Goal: Task Accomplishment & Management: Manage account settings

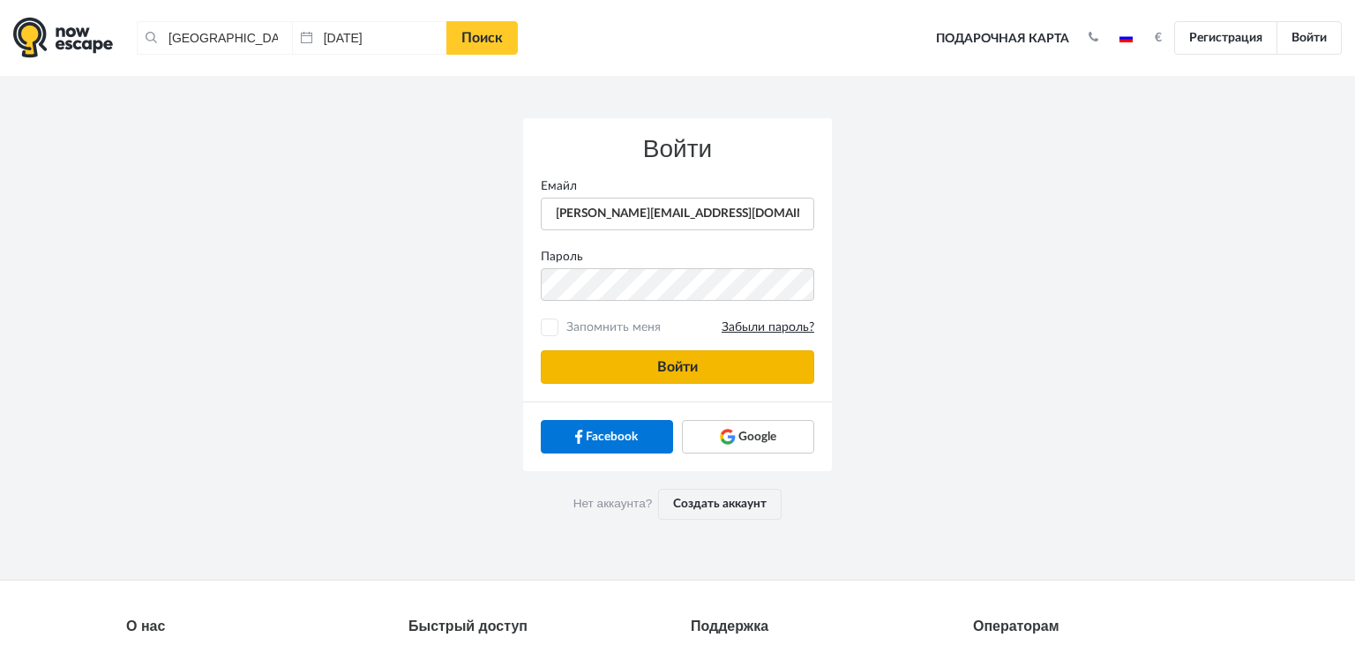
type input "anatoly@imaginaris.ee"
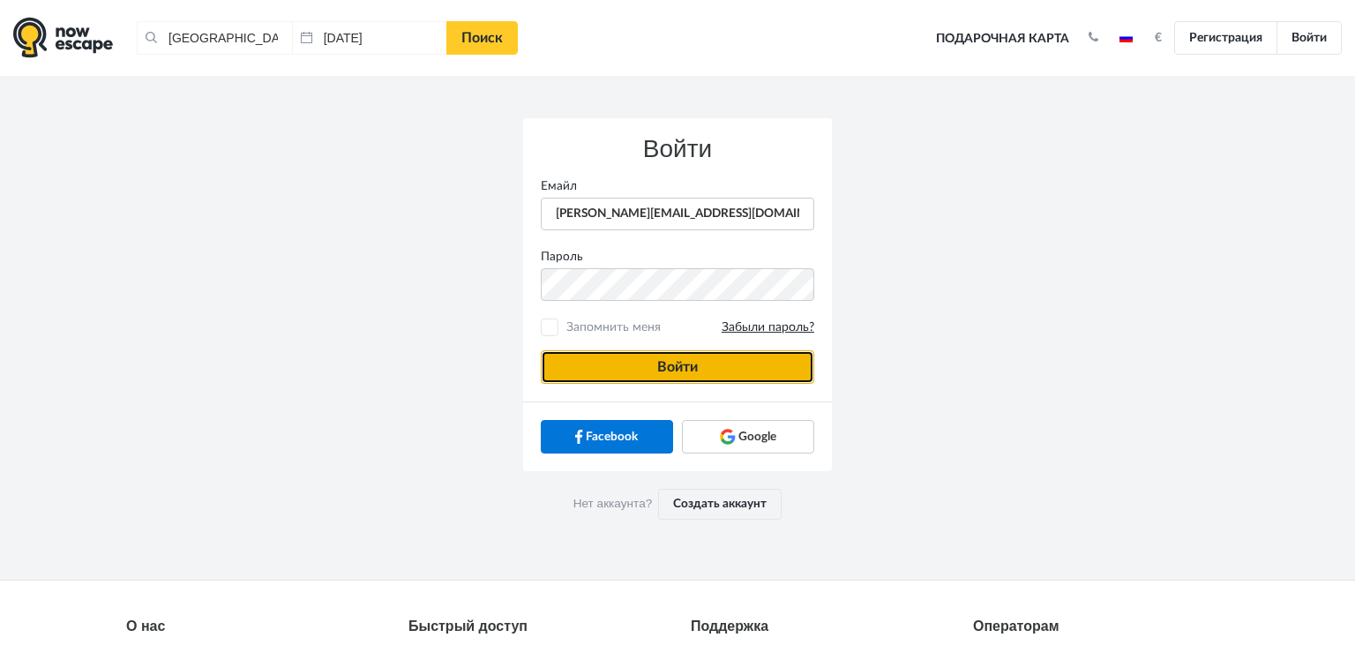
click at [596, 358] on button "Войти" at bounding box center [677, 367] width 273 height 34
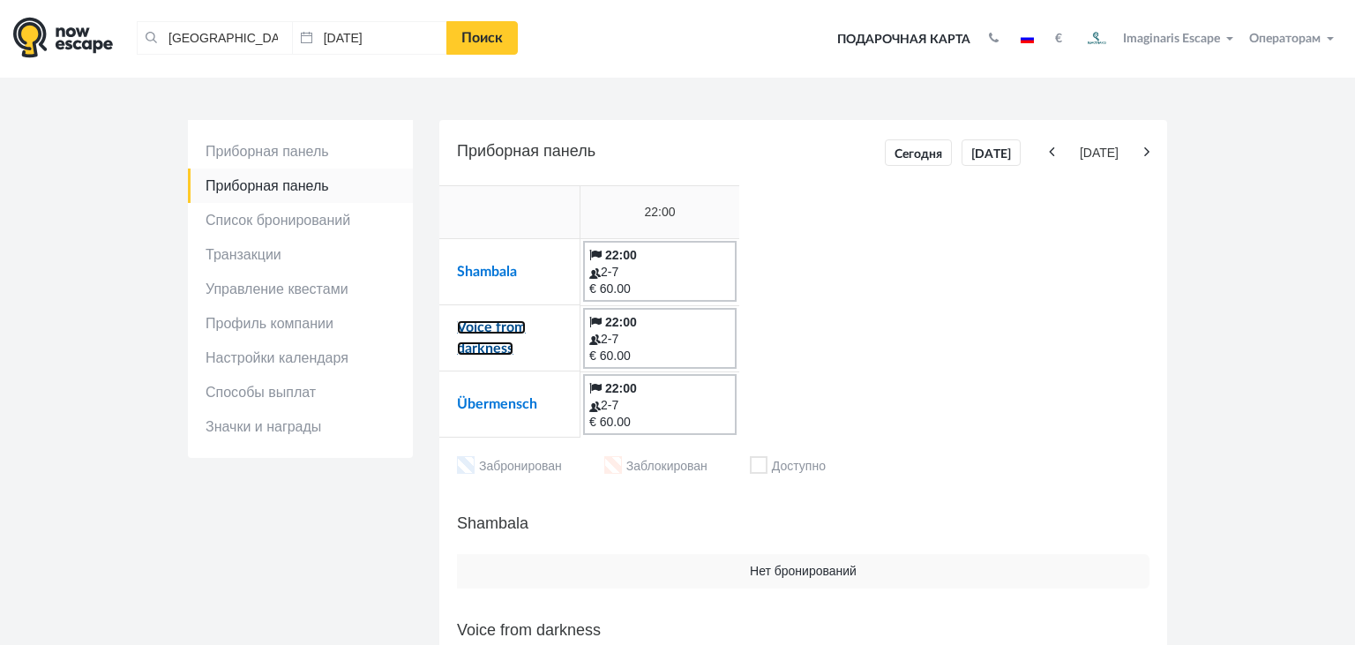
click at [472, 345] on link "Voice from darkness" at bounding box center [491, 337] width 69 height 35
click at [501, 404] on link "Übermensch" at bounding box center [497, 404] width 80 height 14
click at [489, 277] on link "Shambala" at bounding box center [487, 272] width 60 height 14
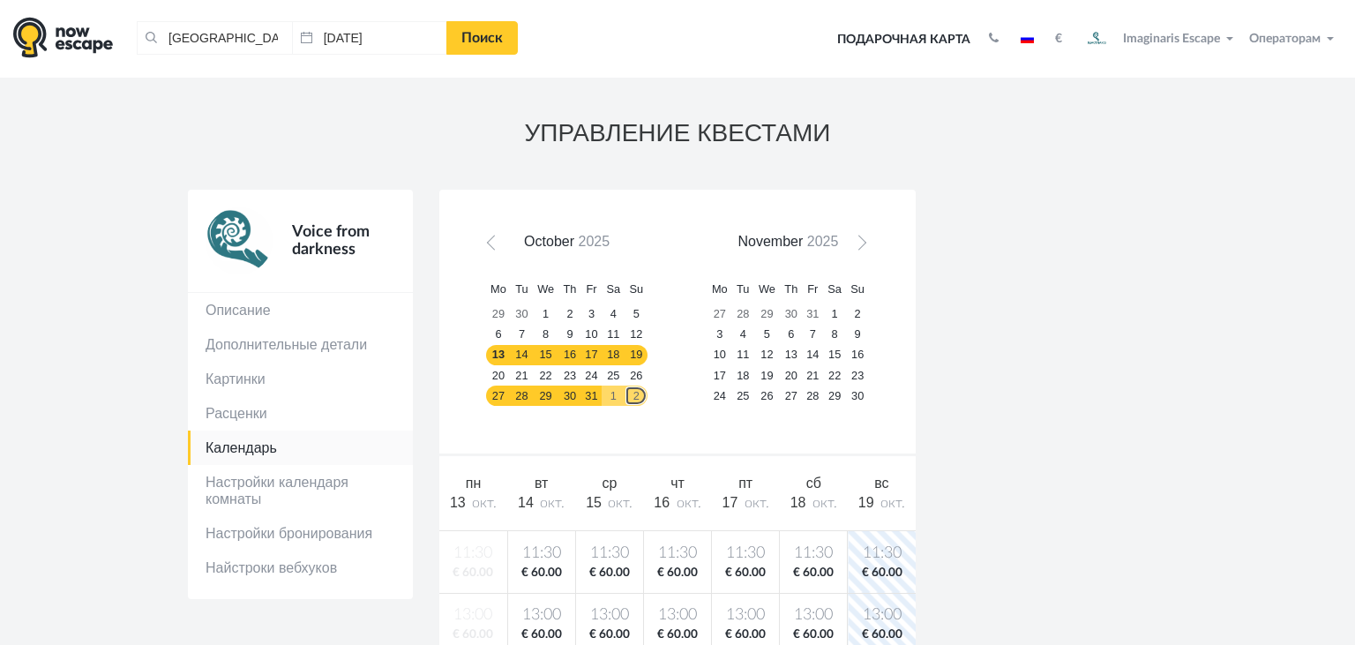
click at [639, 399] on link "2" at bounding box center [635, 395] width 23 height 20
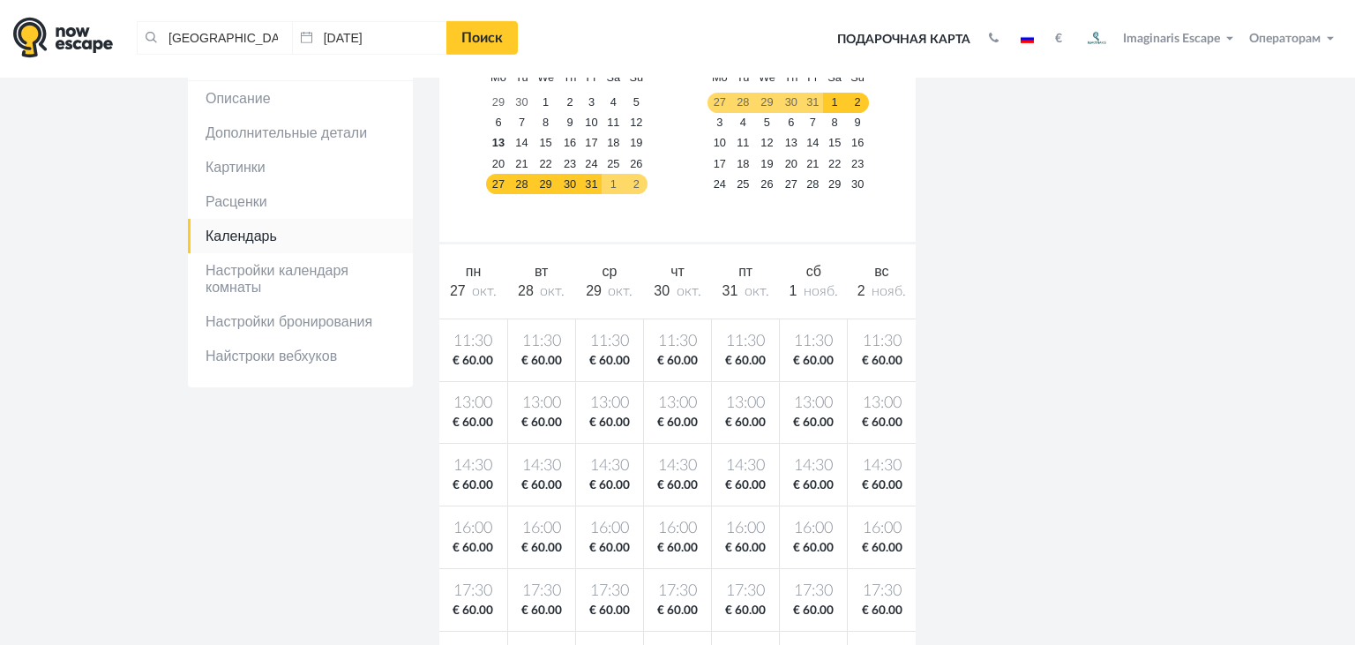
scroll to position [218, 0]
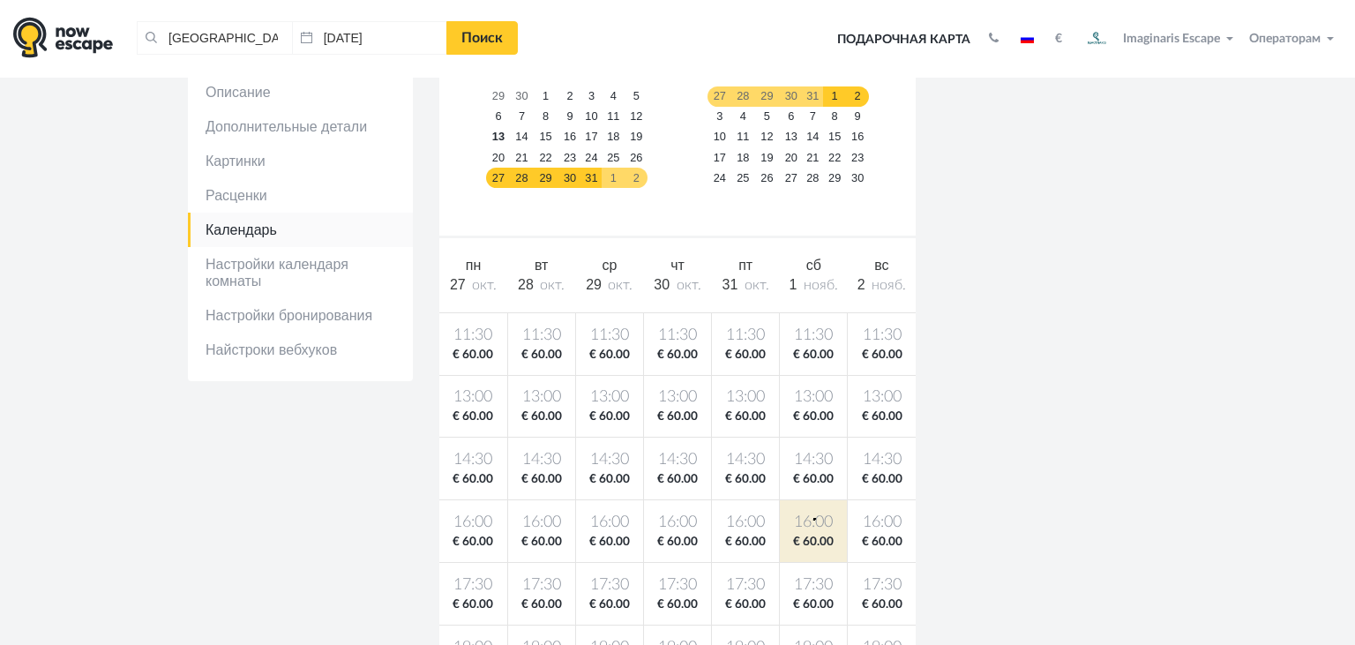
click at [813, 518] on span "16:00" at bounding box center [813, 522] width 60 height 22
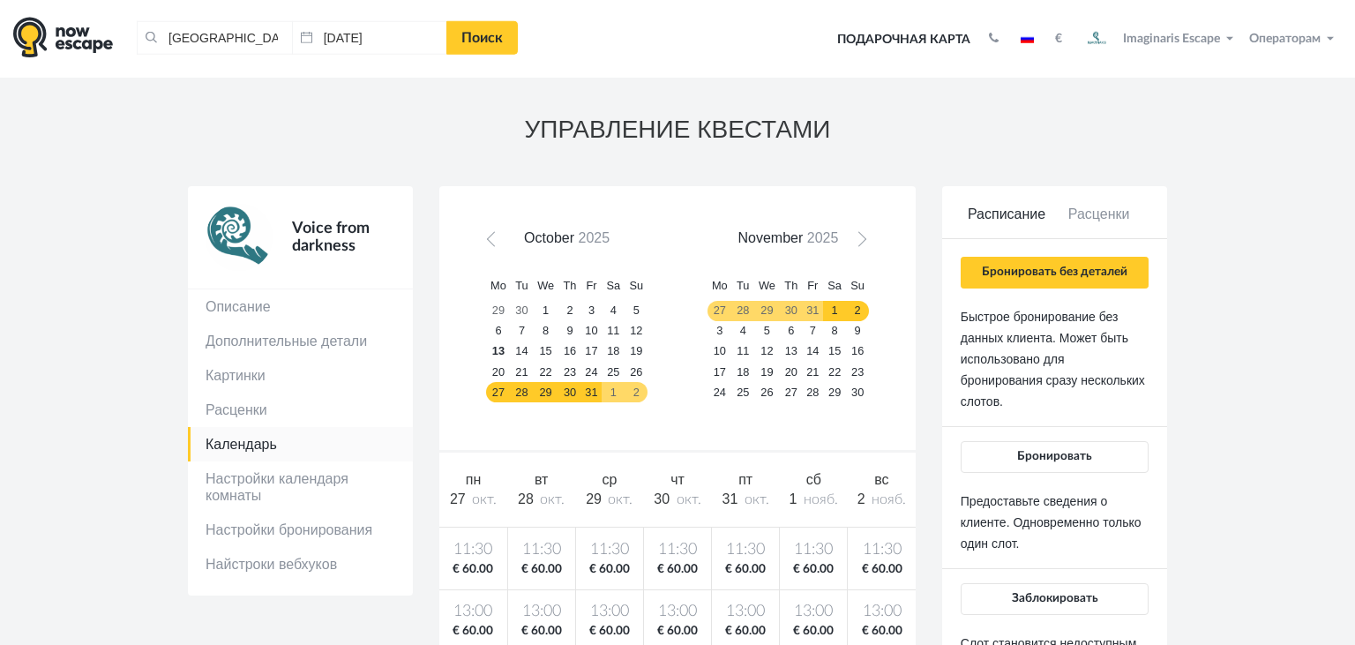
scroll to position [0, 0]
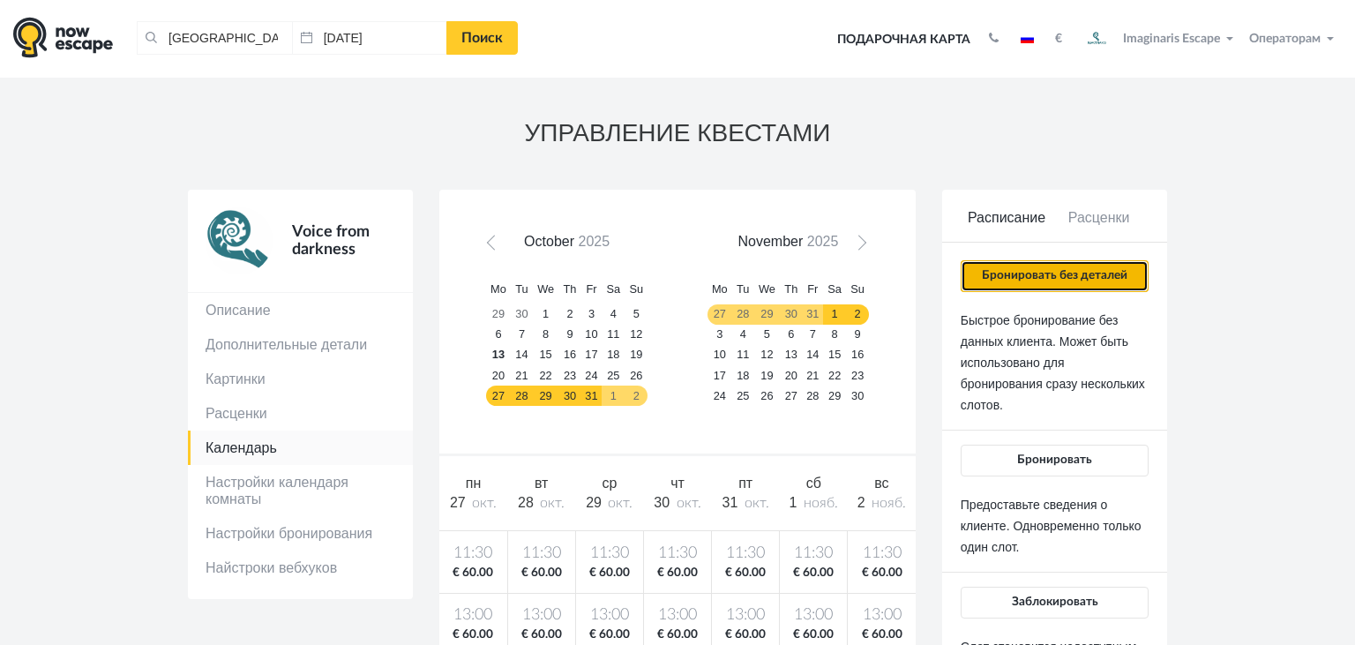
click at [996, 274] on button "Бронировать без деталей" at bounding box center [1054, 276] width 188 height 32
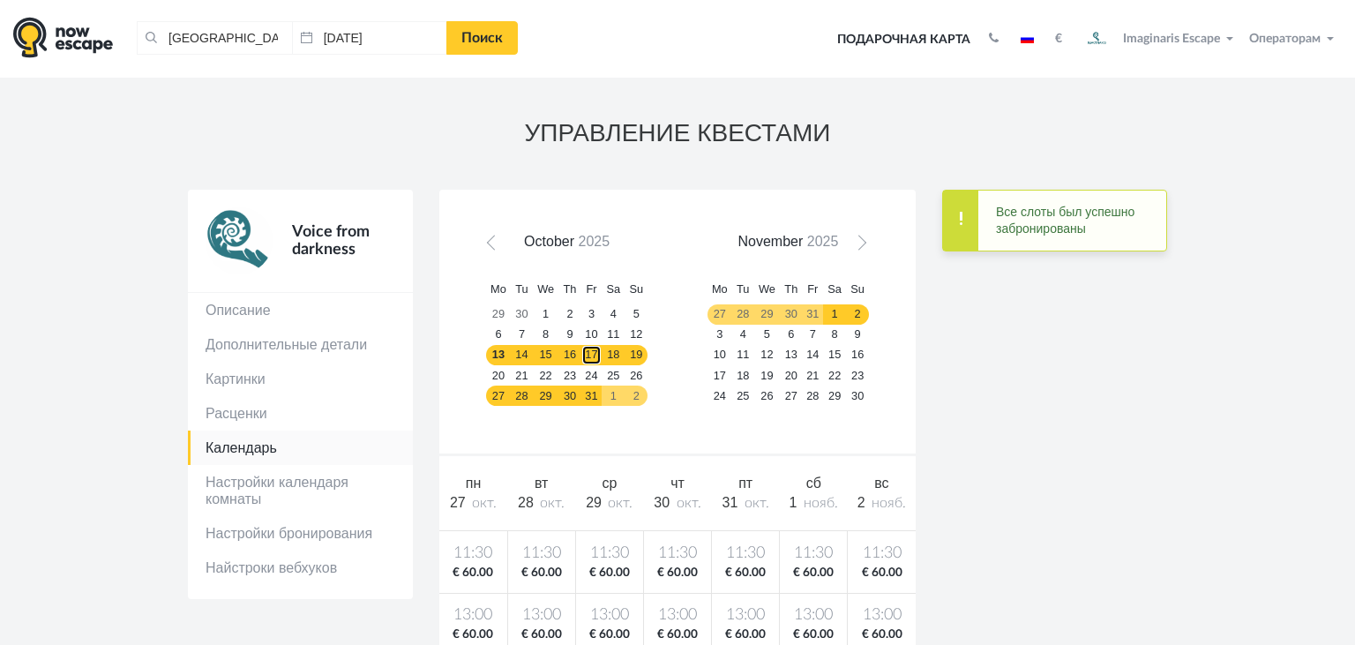
click at [581, 350] on link "17" at bounding box center [591, 355] width 21 height 20
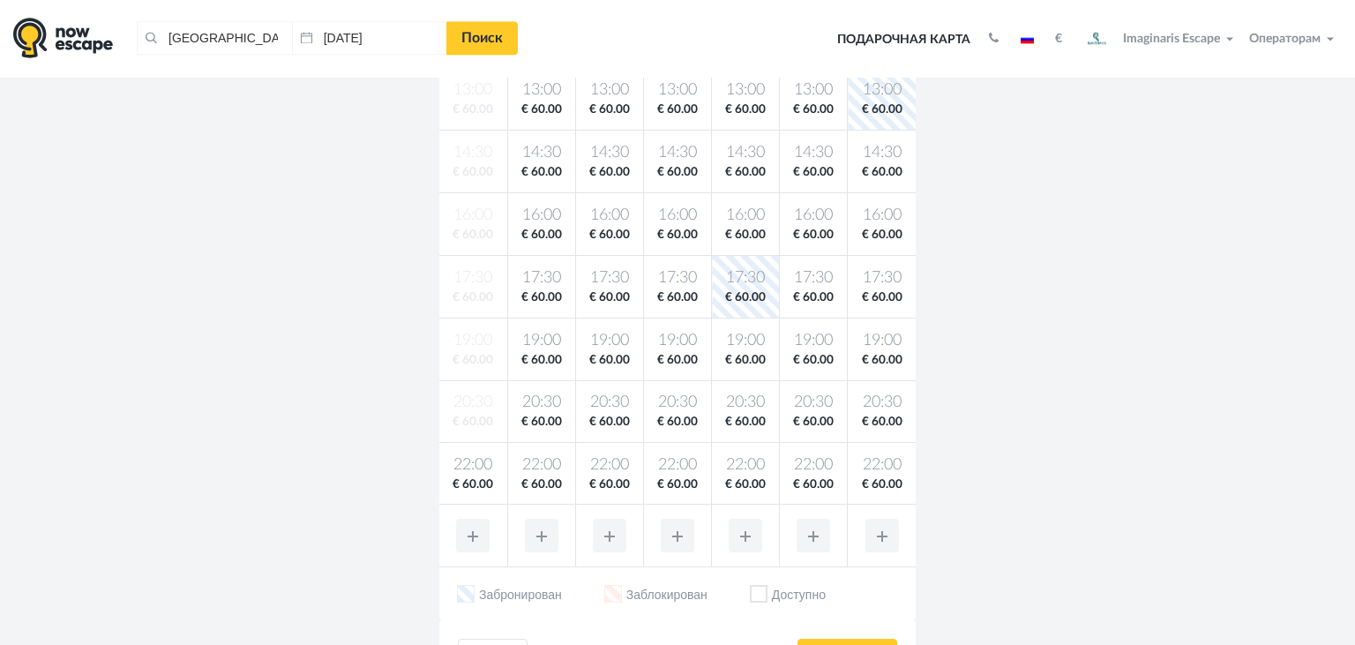
scroll to position [531, 0]
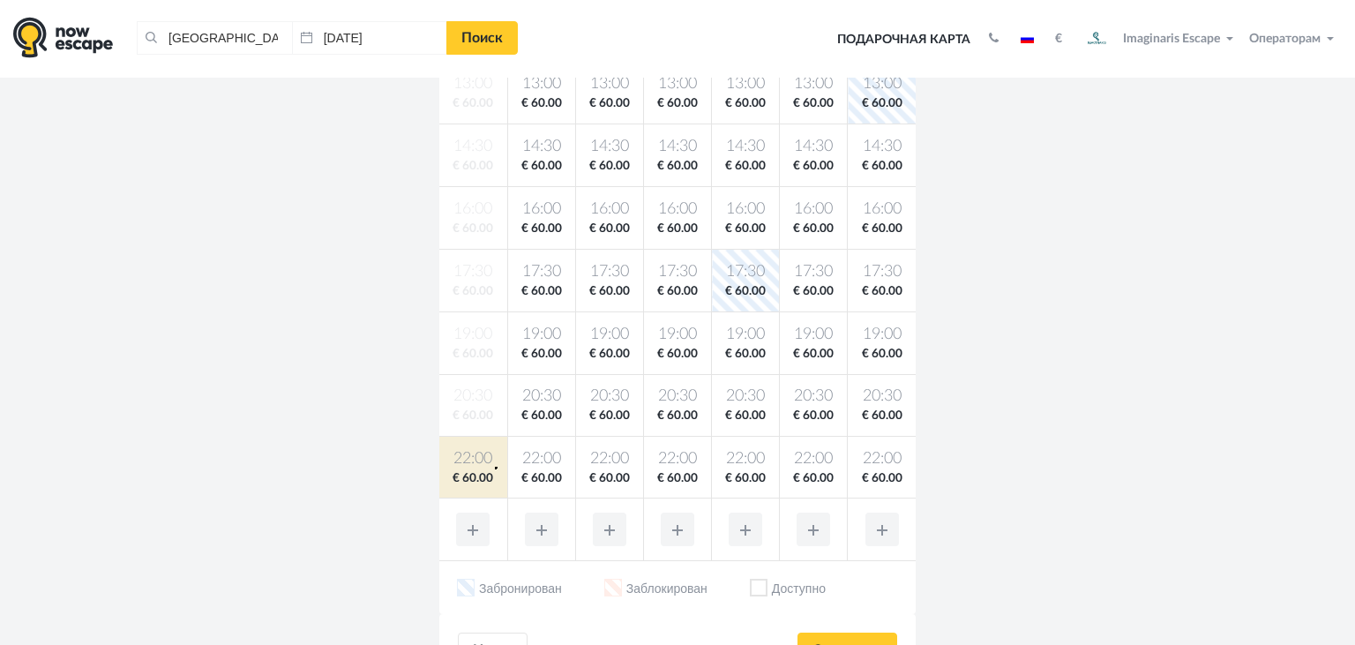
click at [495, 466] on span "22:00" at bounding box center [473, 459] width 61 height 22
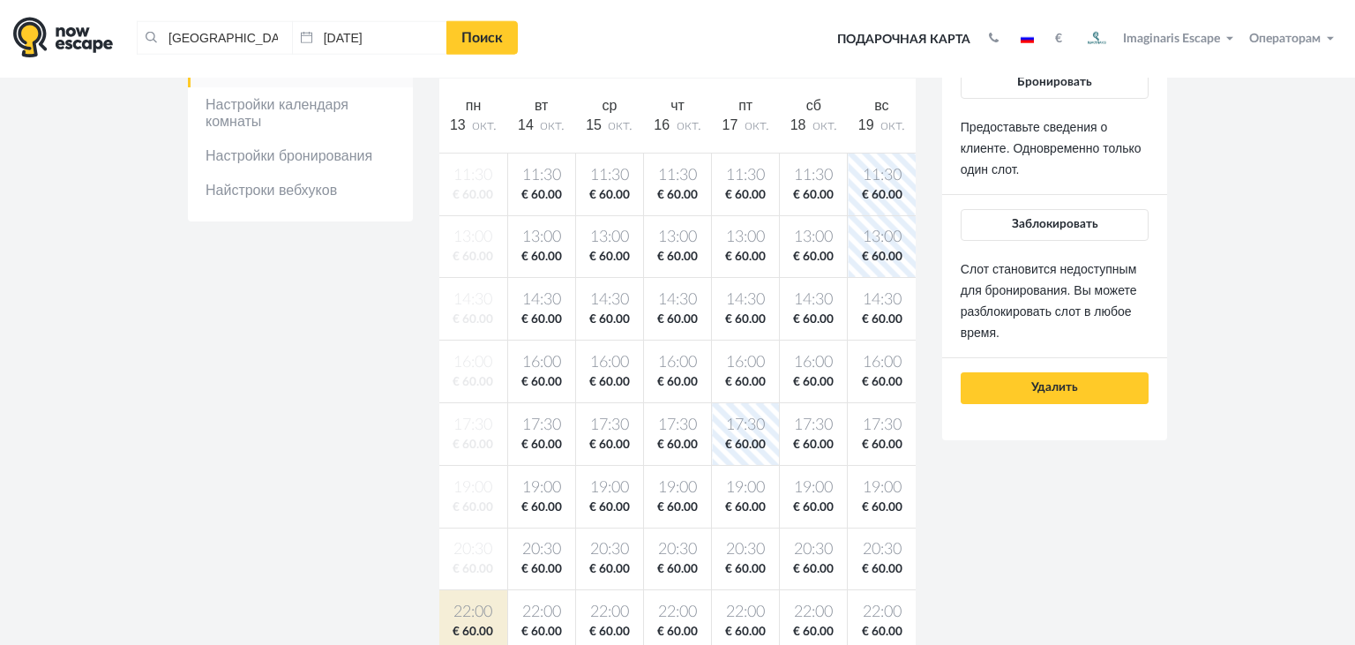
scroll to position [348, 0]
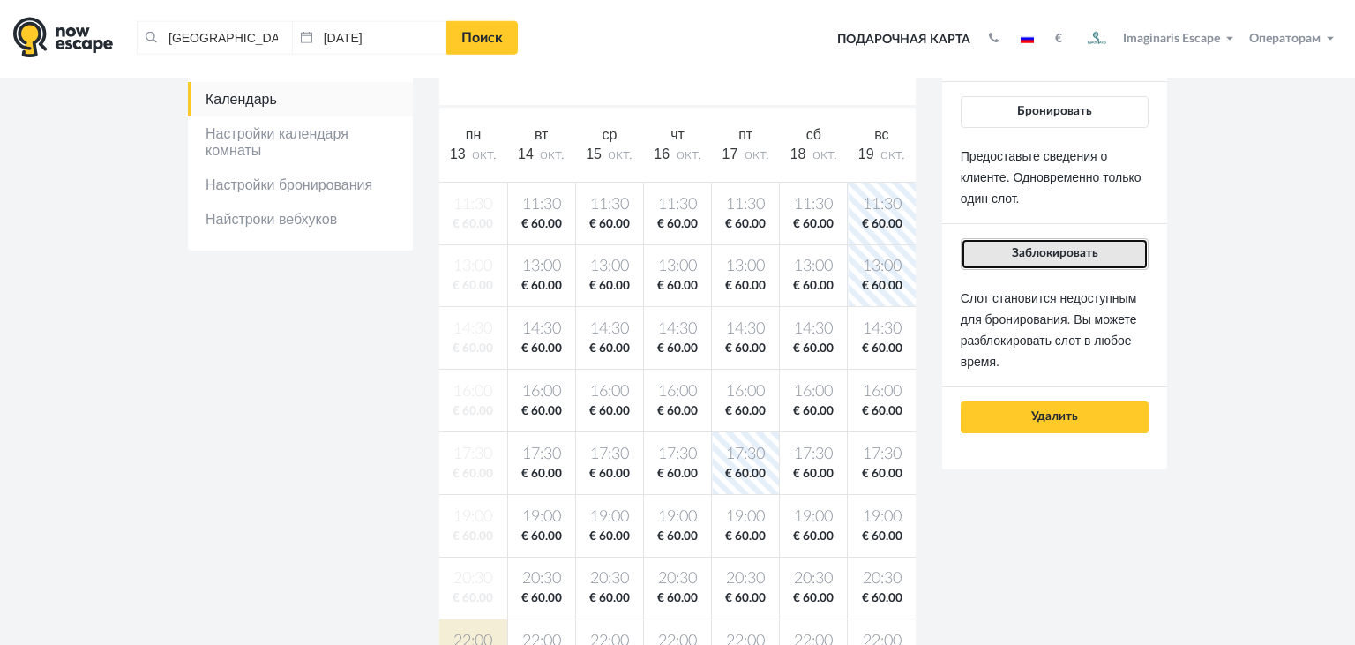
click at [1051, 257] on span "Заблокировать" at bounding box center [1054, 253] width 86 height 12
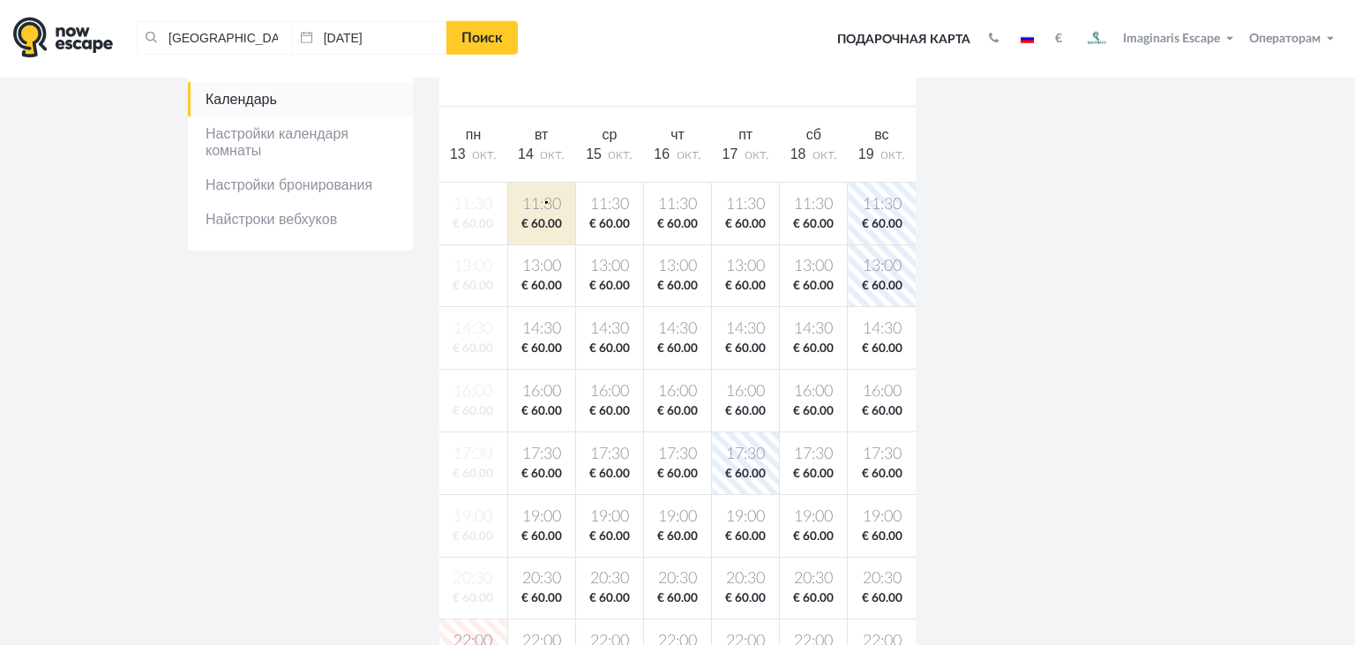
click at [545, 200] on span "11:30" at bounding box center [541, 205] width 60 height 22
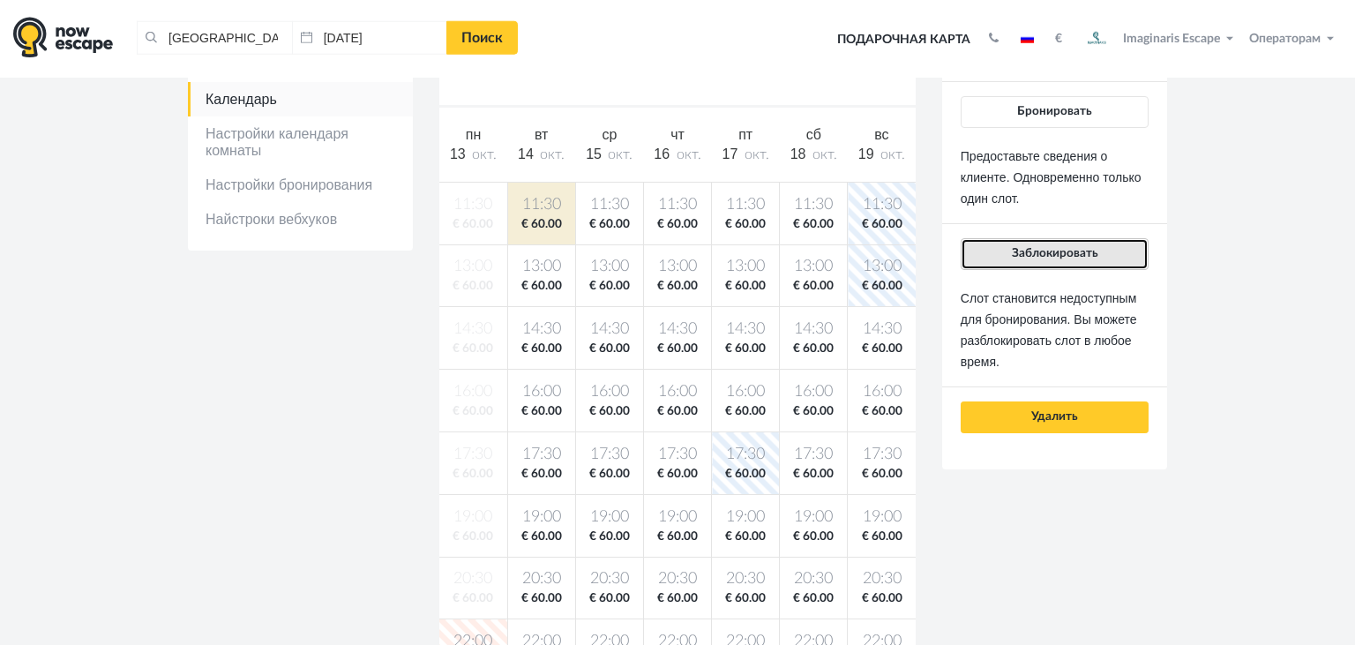
click at [1012, 264] on button "Заблокировать" at bounding box center [1054, 254] width 188 height 32
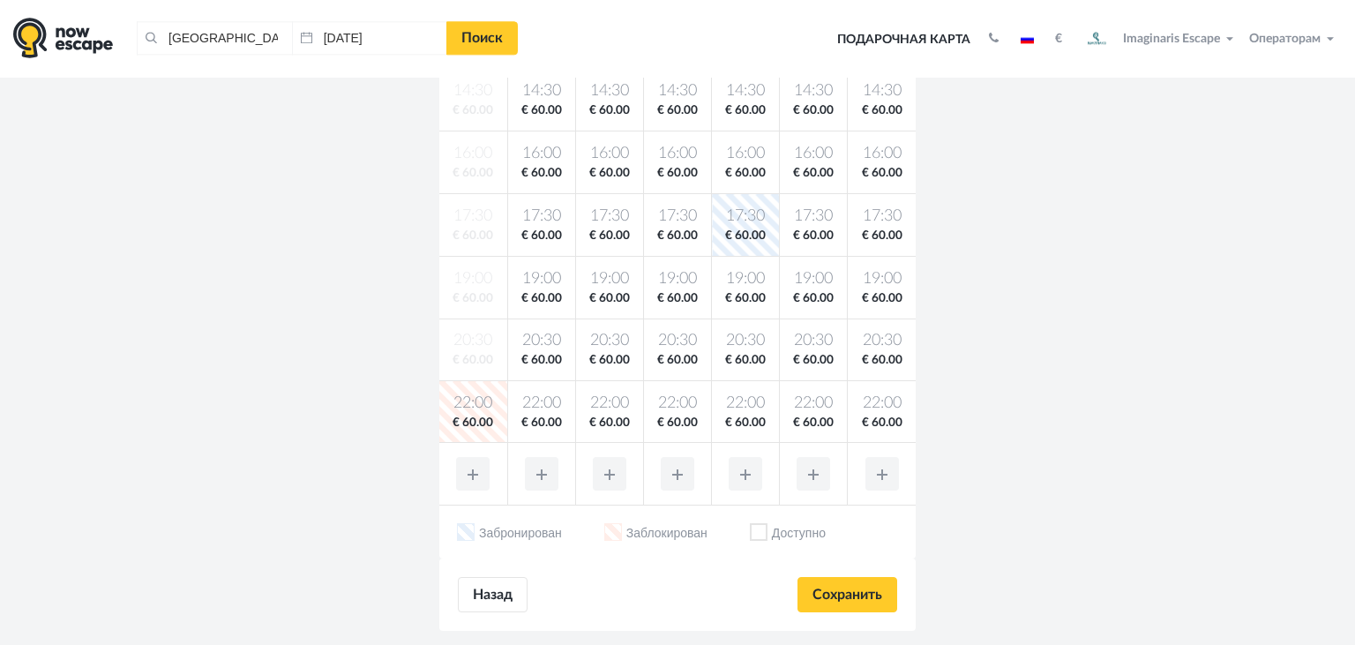
scroll to position [497, 0]
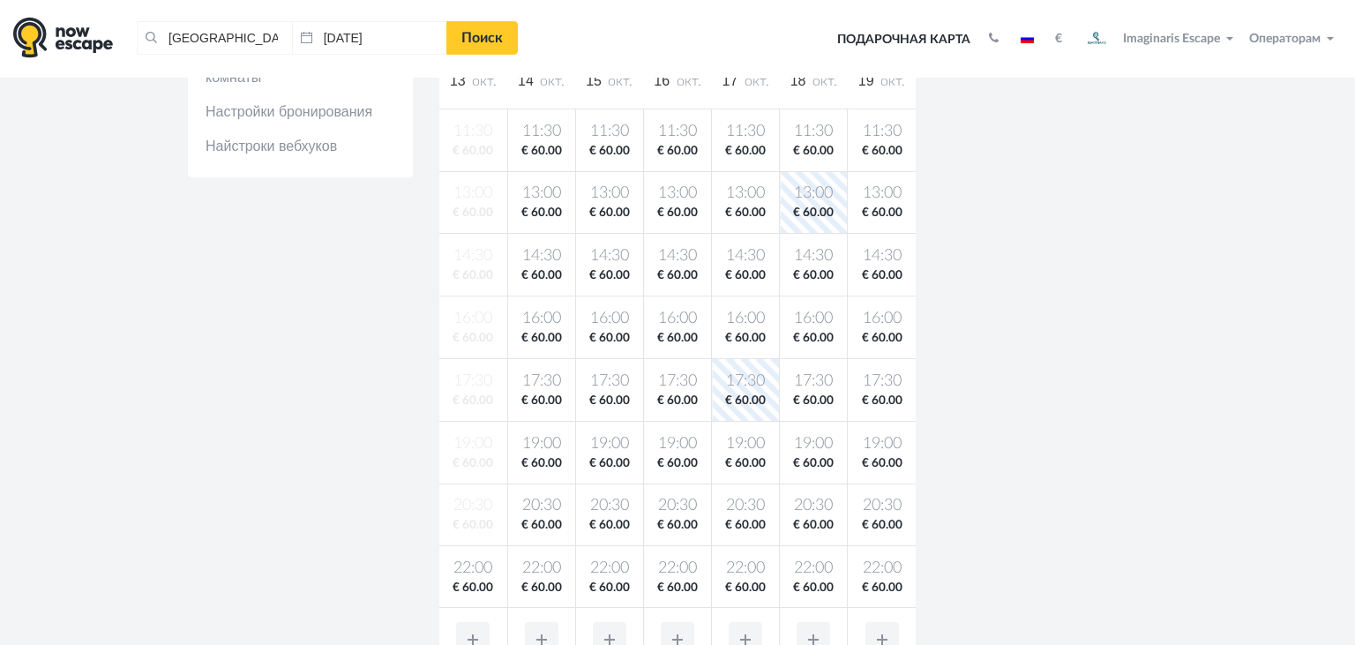
scroll to position [423, 0]
click at [471, 586] on body "[GEOGRAPHIC_DATA], [GEOGRAPHIC_DATA] Очистить все [GEOGRAPHIC_DATA], [GEOGRAPHI…" at bounding box center [677, 460] width 1355 height 1766
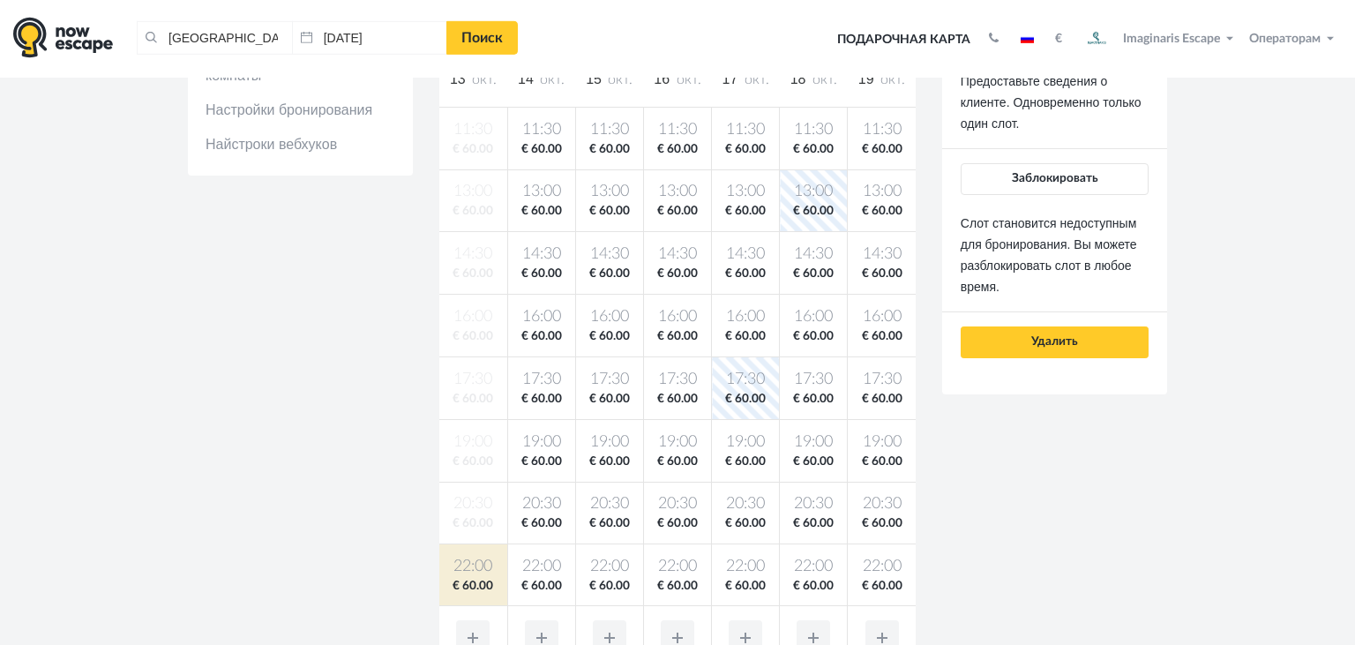
scroll to position [293, 0]
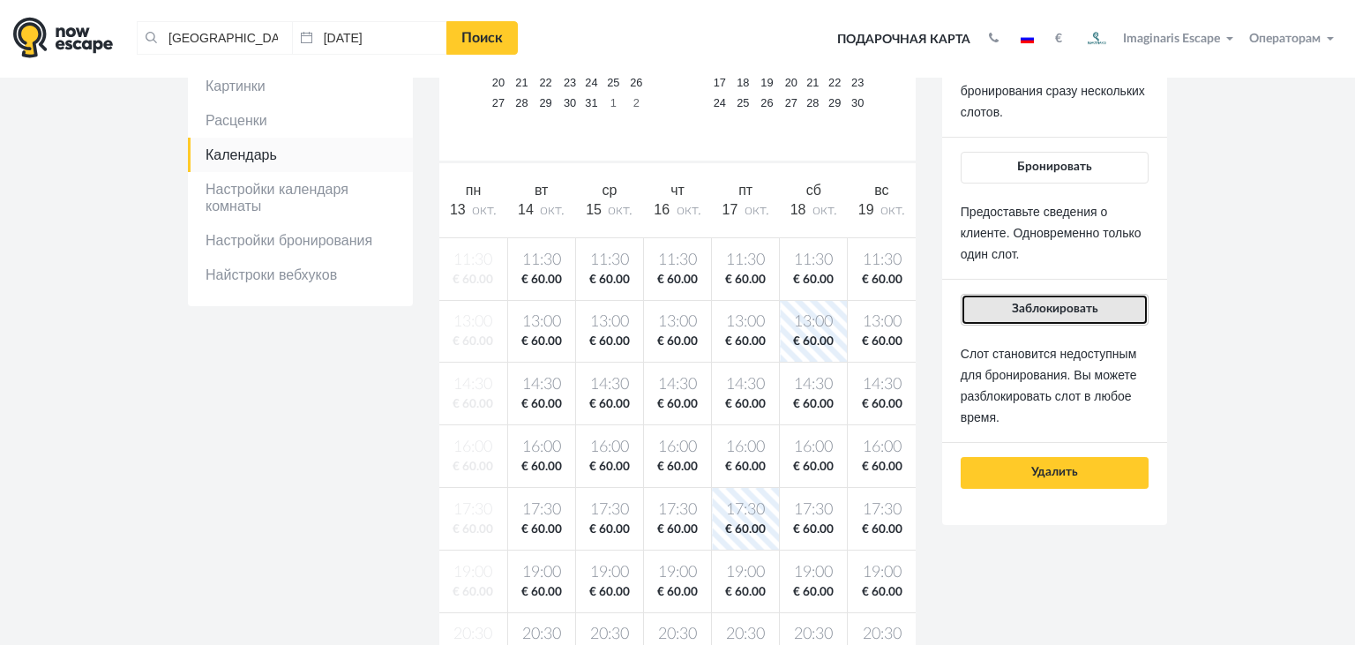
click at [1033, 304] on span "Заблокировать" at bounding box center [1054, 308] width 86 height 12
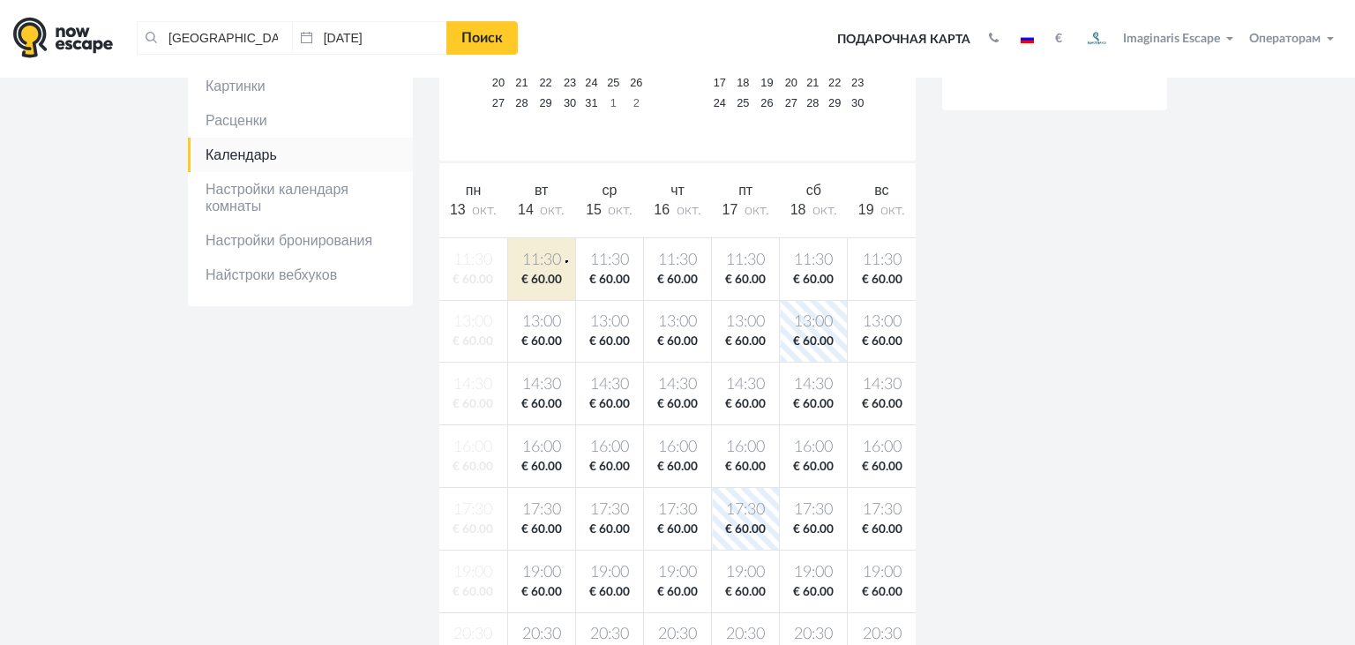
click at [565, 260] on span "11:30" at bounding box center [541, 261] width 60 height 22
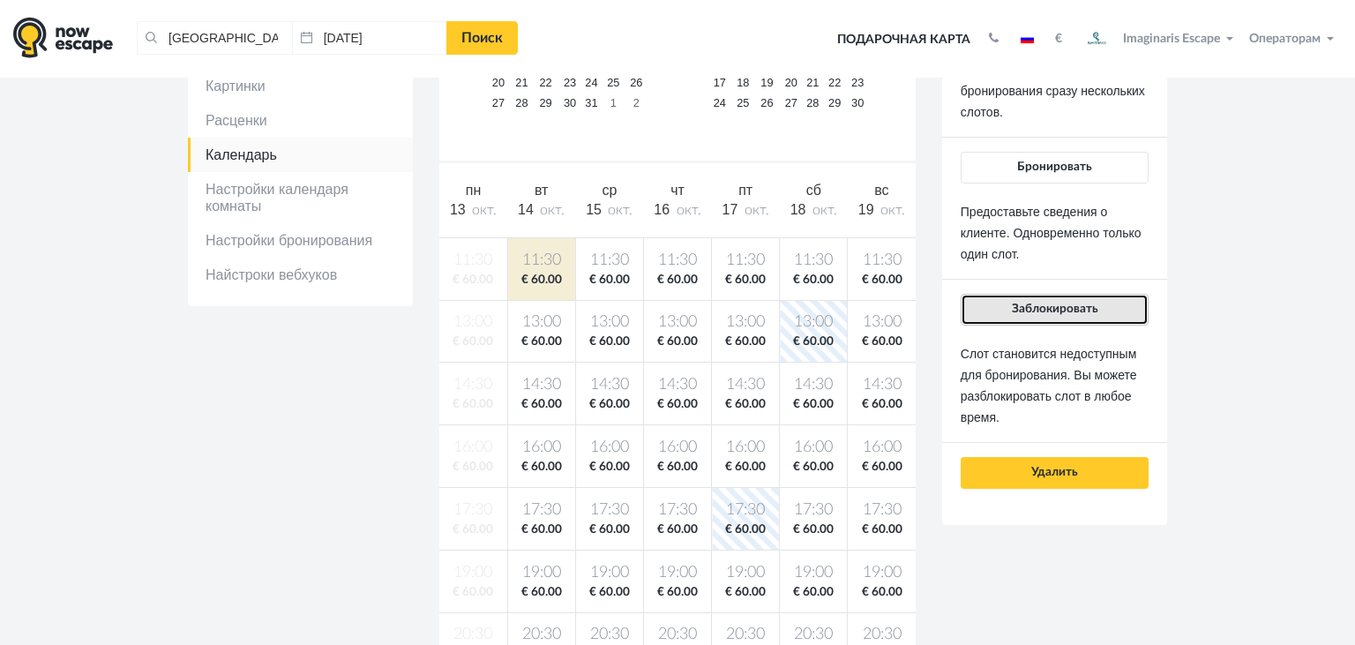
click at [1019, 307] on span "Заблокировать" at bounding box center [1054, 308] width 86 height 12
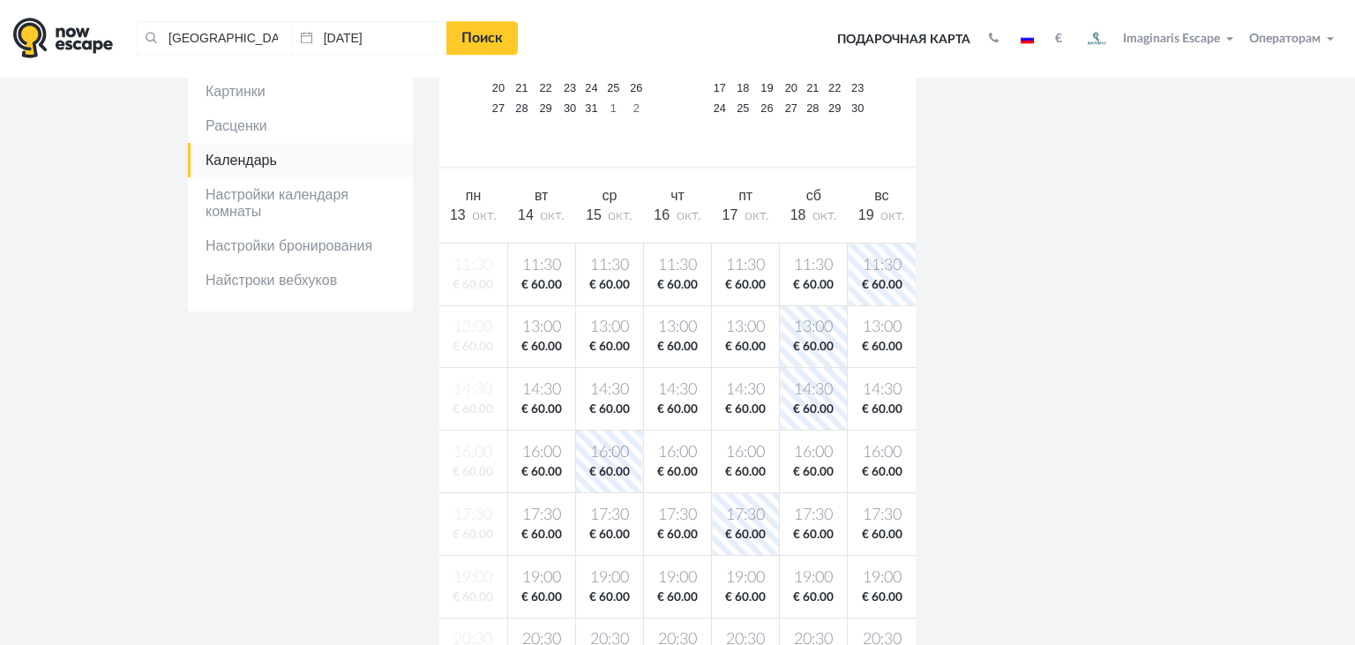
scroll to position [289, 0]
click at [689, 406] on span "€ 60.00" at bounding box center [677, 407] width 60 height 17
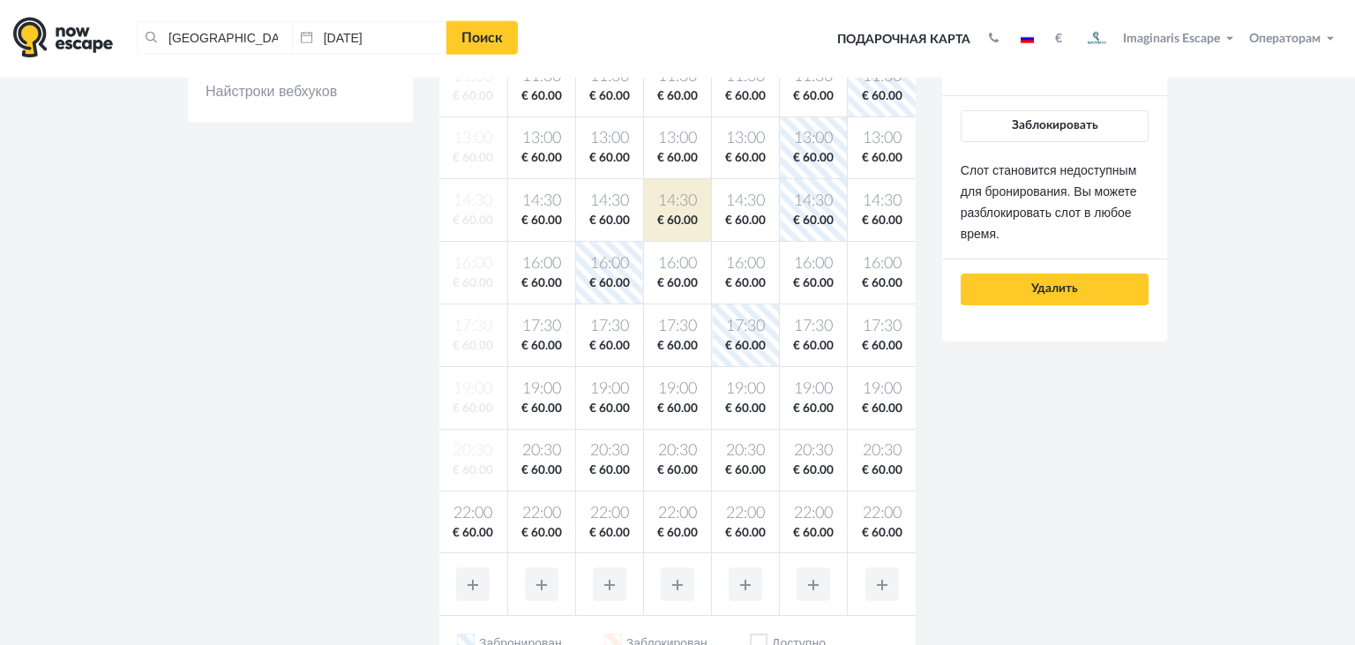
scroll to position [467, 0]
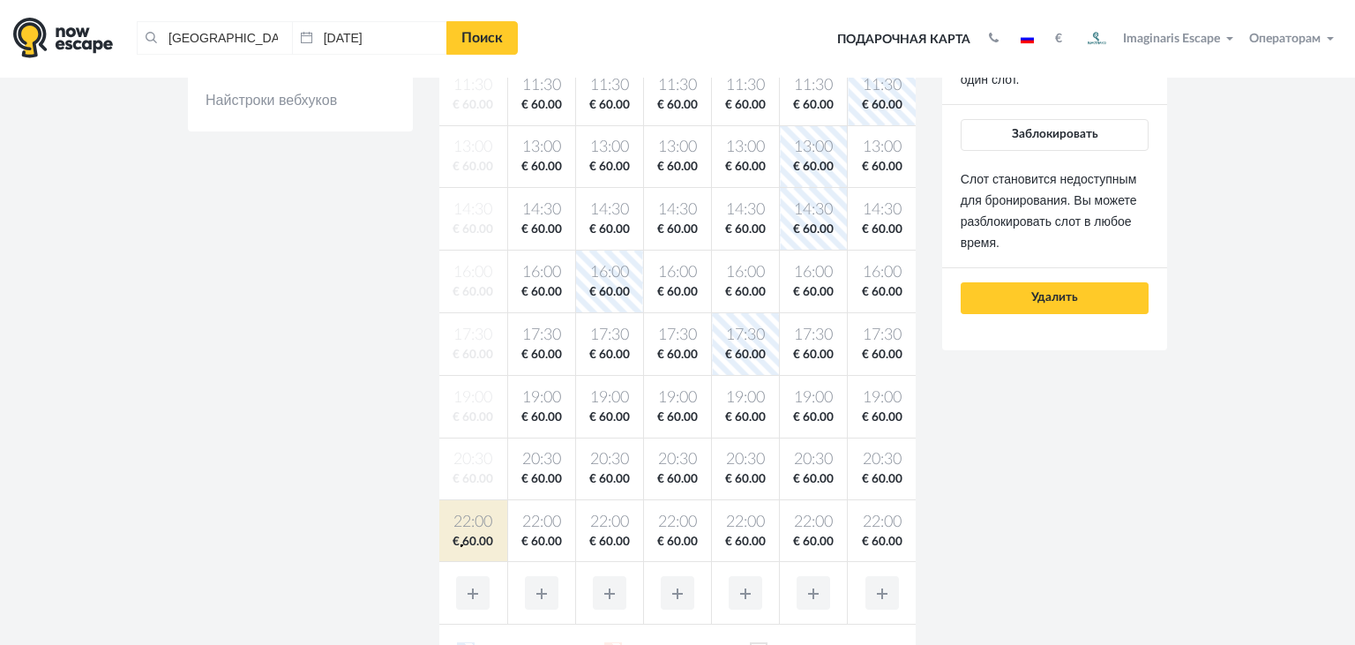
click at [460, 544] on span "€ 60.00" at bounding box center [473, 542] width 61 height 17
click at [1021, 141] on button "Заблокировать" at bounding box center [1054, 135] width 188 height 32
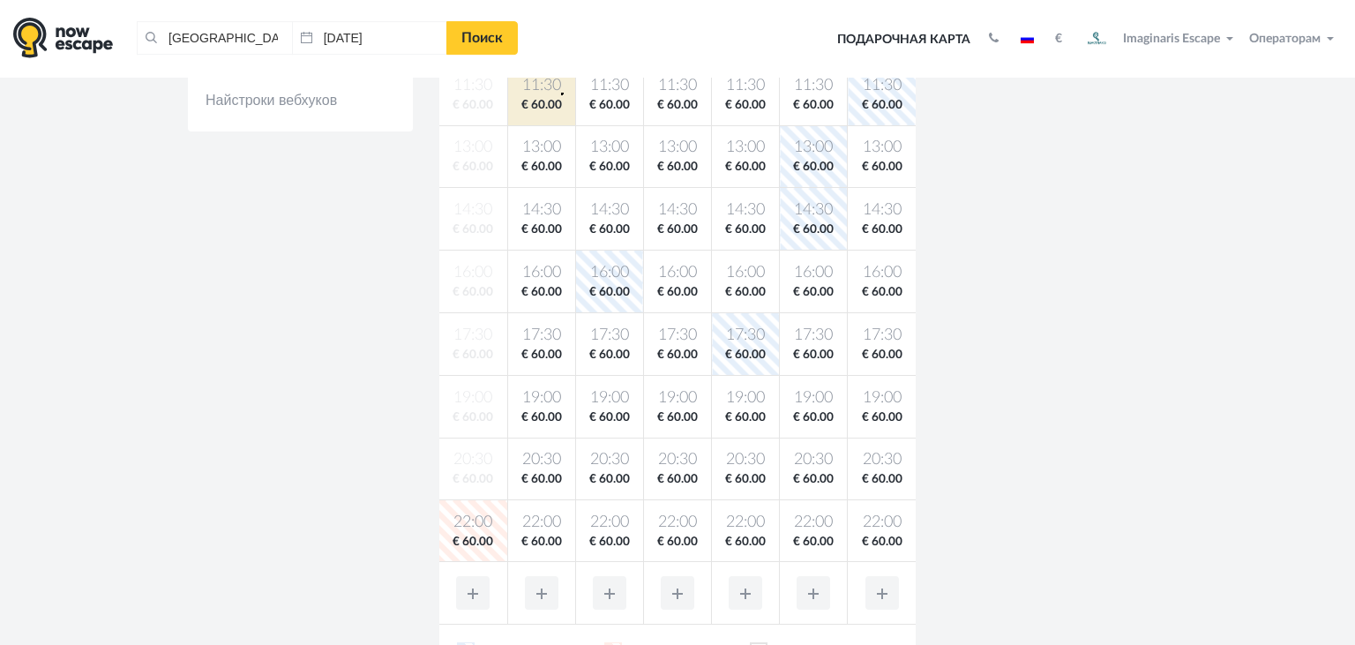
click at [561, 93] on body "[GEOGRAPHIC_DATA], [GEOGRAPHIC_DATA] Очистить все [GEOGRAPHIC_DATA], [GEOGRAPHI…" at bounding box center [677, 416] width 1355 height 1766
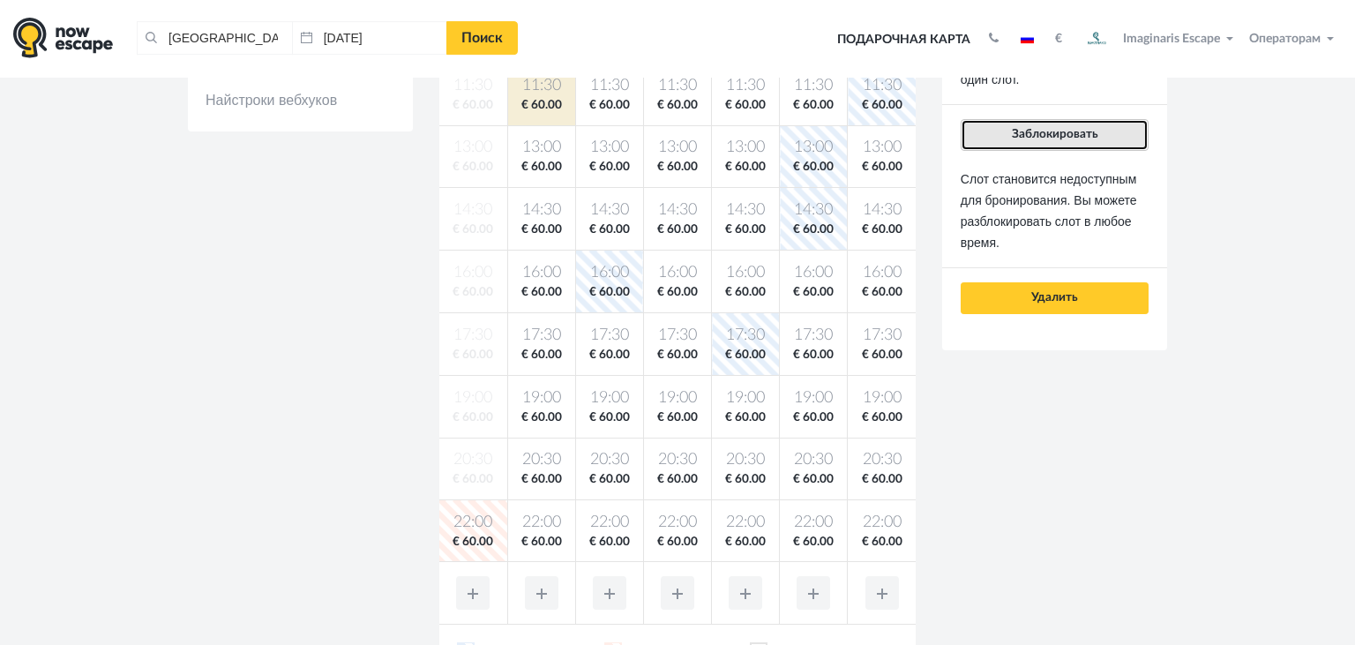
click at [1039, 126] on button "Заблокировать" at bounding box center [1054, 135] width 188 height 32
